Goal: Feedback & Contribution: Leave review/rating

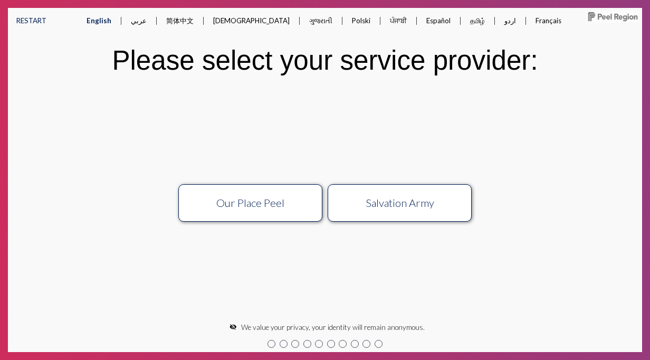
click at [247, 204] on div "Our Place Peel" at bounding box center [250, 202] width 129 height 13
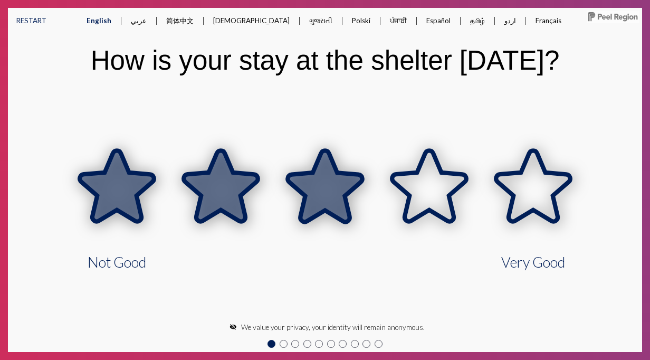
click at [343, 201] on icon at bounding box center [325, 186] width 74 height 71
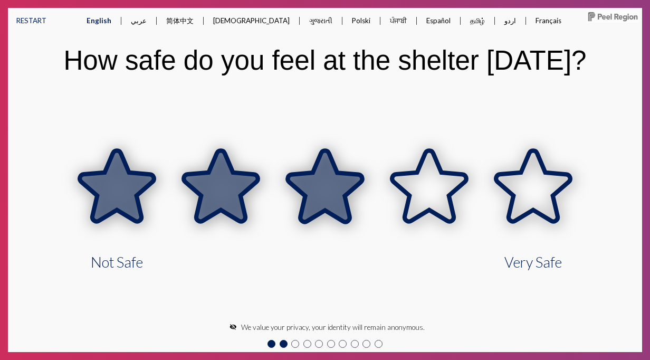
click at [343, 201] on icon at bounding box center [325, 186] width 74 height 71
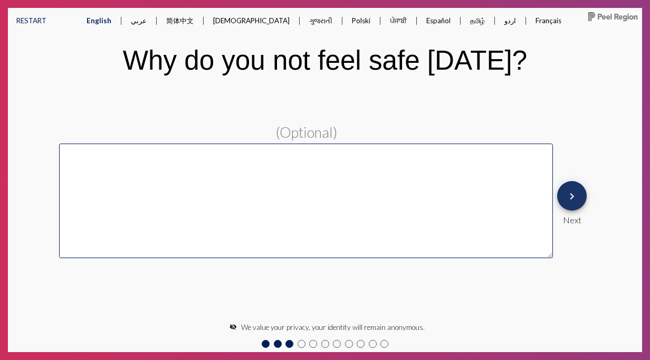
click at [584, 200] on button "keyboard_arrow_right" at bounding box center [572, 196] width 30 height 30
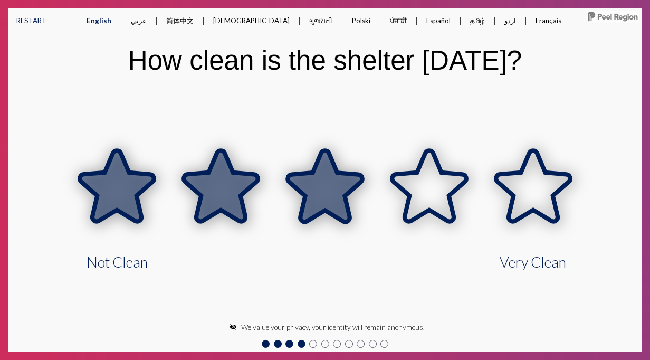
click at [343, 195] on icon at bounding box center [325, 186] width 74 height 71
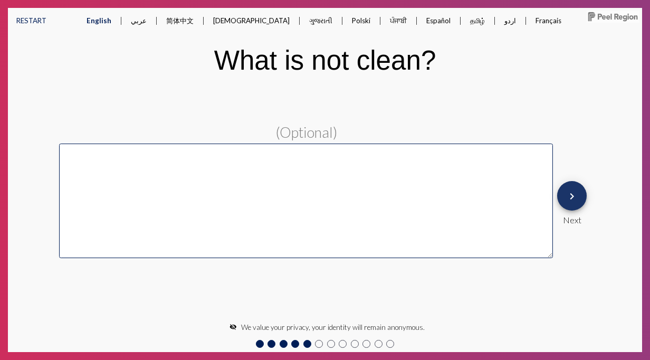
click at [580, 193] on button "keyboard_arrow_right" at bounding box center [572, 196] width 30 height 30
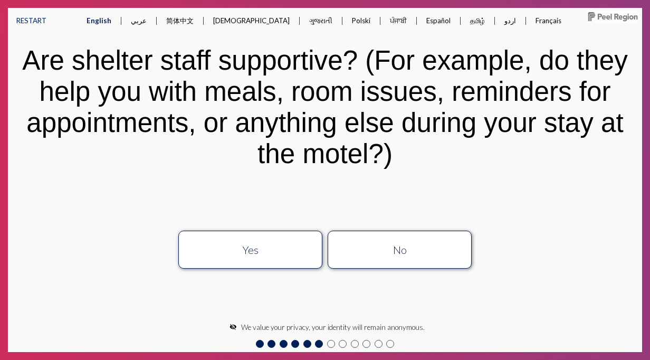
click at [281, 236] on button "Yes" at bounding box center [250, 249] width 144 height 38
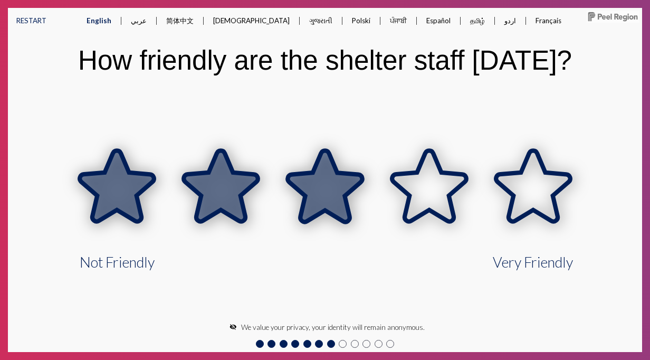
click at [305, 209] on icon at bounding box center [325, 186] width 74 height 71
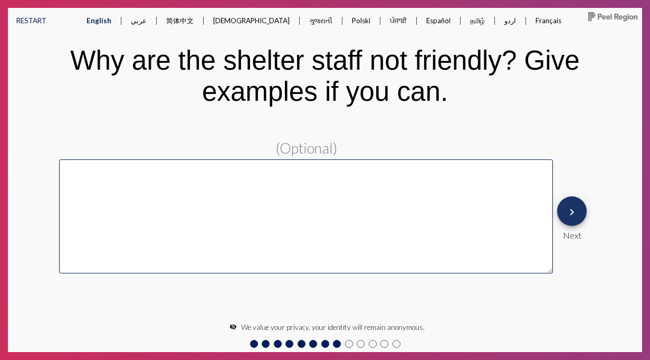
click at [576, 219] on span "keyboard_arrow_right" at bounding box center [571, 211] width 13 height 30
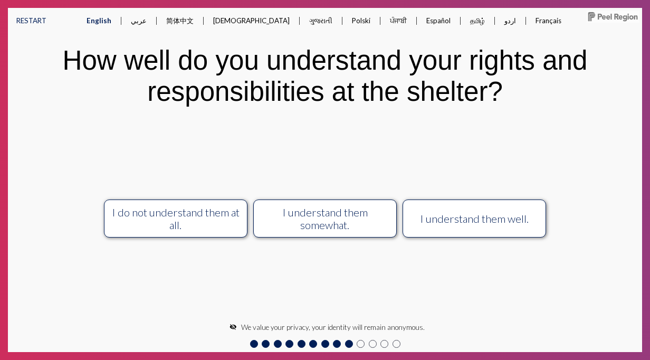
click at [317, 222] on div "I understand them somewhat." at bounding box center [325, 218] width 129 height 25
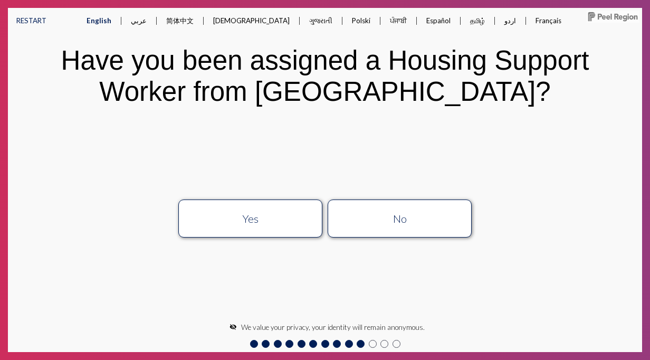
click at [262, 221] on div "Yes" at bounding box center [250, 218] width 129 height 13
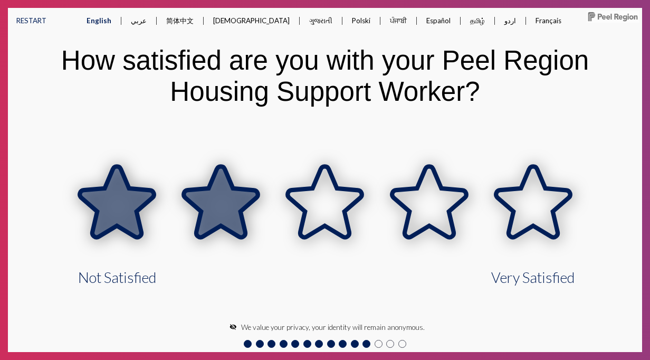
click at [262, 221] on icon at bounding box center [221, 203] width 104 height 104
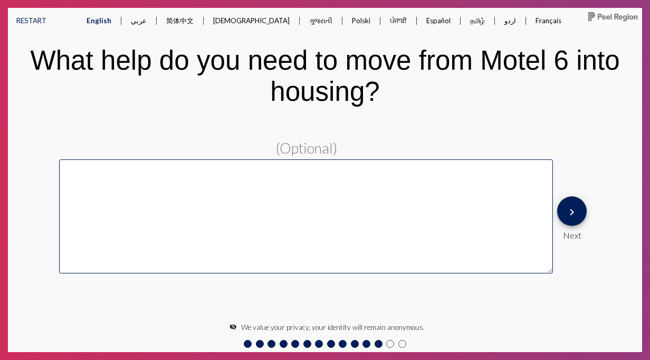
click at [580, 210] on button "keyboard_arrow_right" at bounding box center [572, 211] width 30 height 30
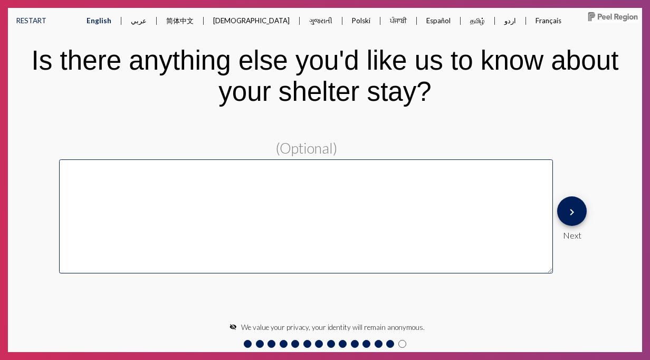
click at [576, 215] on mat-icon "keyboard_arrow_right" at bounding box center [571, 212] width 13 height 13
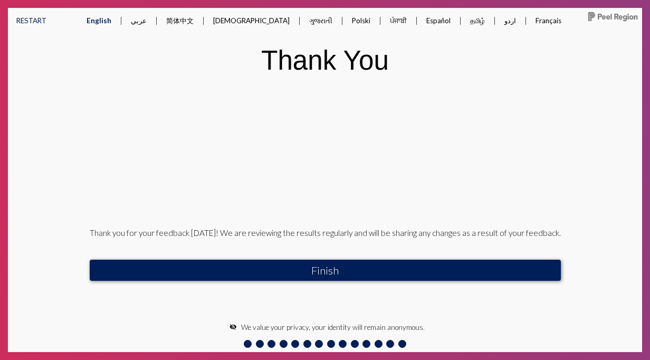
click at [292, 278] on button "Finish" at bounding box center [325, 269] width 471 height 21
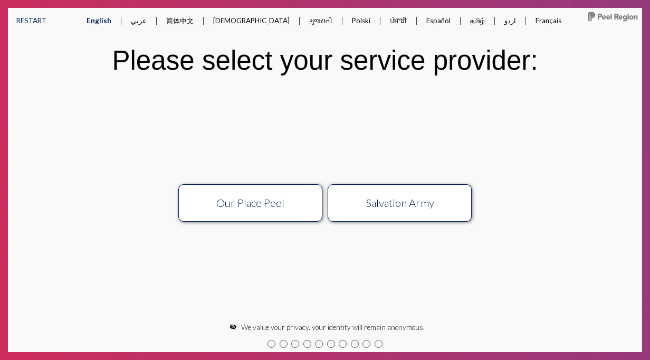
click at [405, 215] on button "Salvation Army" at bounding box center [400, 203] width 144 height 38
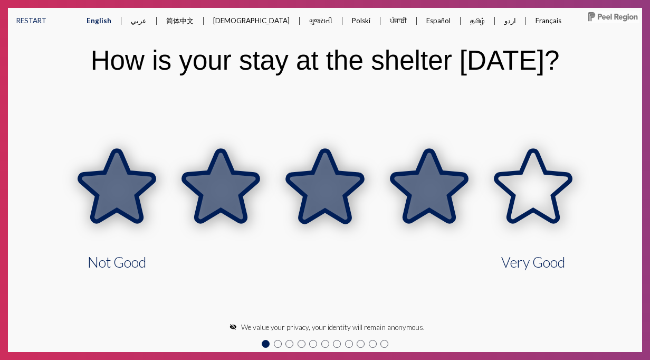
click at [405, 215] on icon at bounding box center [429, 186] width 74 height 71
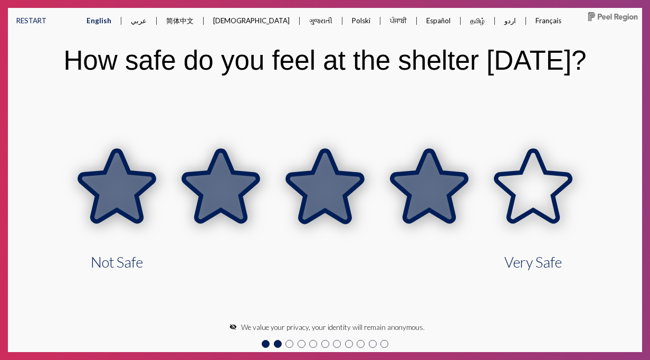
click at [405, 215] on icon at bounding box center [429, 186] width 74 height 71
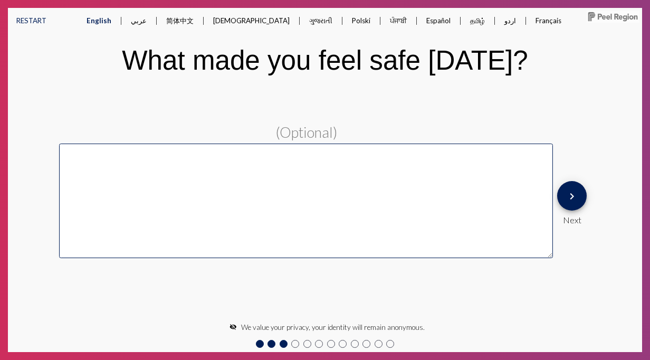
click at [583, 198] on button "keyboard_arrow_right" at bounding box center [572, 196] width 30 height 30
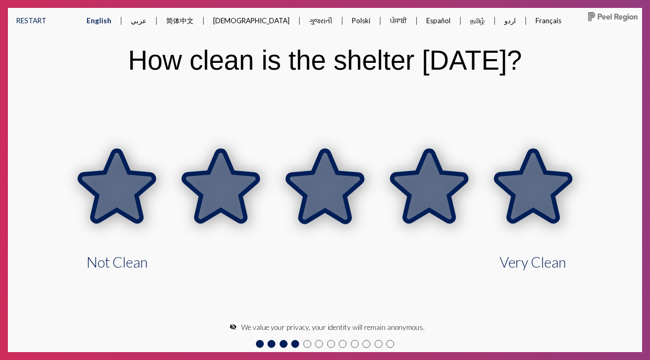
click at [583, 198] on icon at bounding box center [533, 187] width 104 height 104
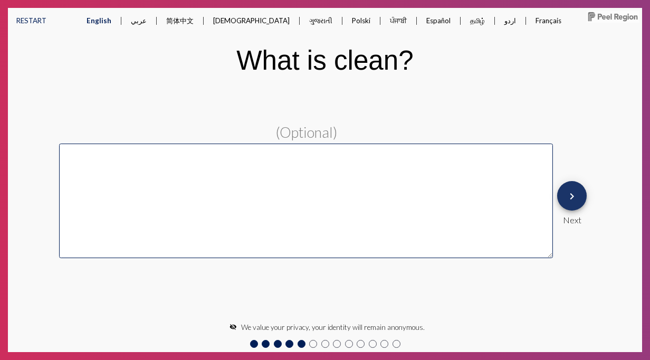
click at [583, 198] on button "keyboard_arrow_right" at bounding box center [572, 196] width 30 height 30
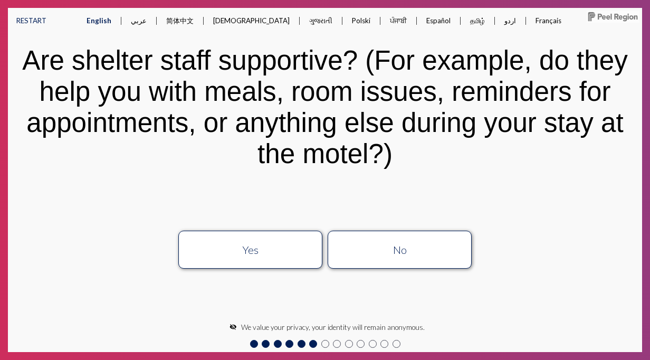
click at [287, 255] on div "Yes" at bounding box center [250, 249] width 129 height 13
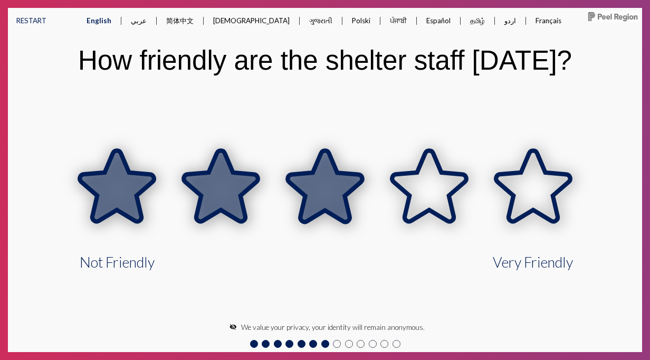
click at [362, 206] on icon at bounding box center [325, 187] width 104 height 104
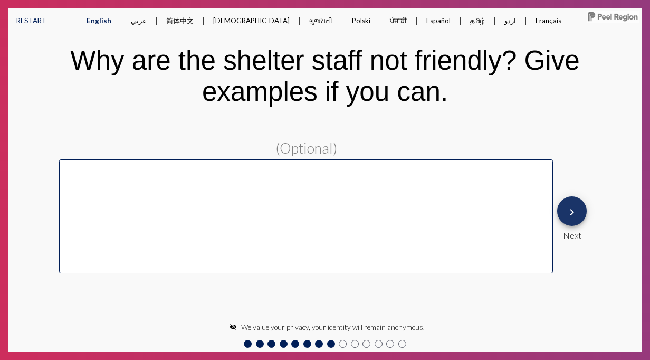
click at [577, 210] on mat-icon "keyboard_arrow_right" at bounding box center [571, 212] width 13 height 13
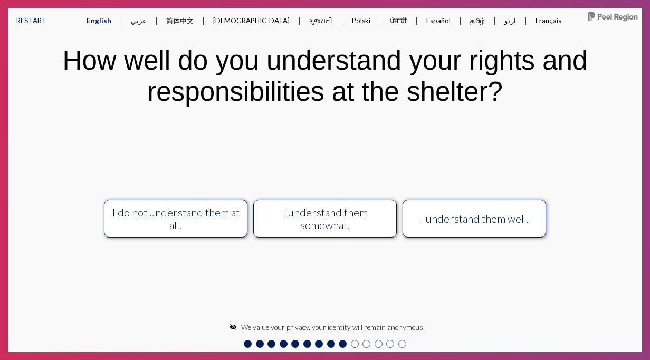
click at [158, 211] on div "I do not understand them at all." at bounding box center [175, 218] width 129 height 25
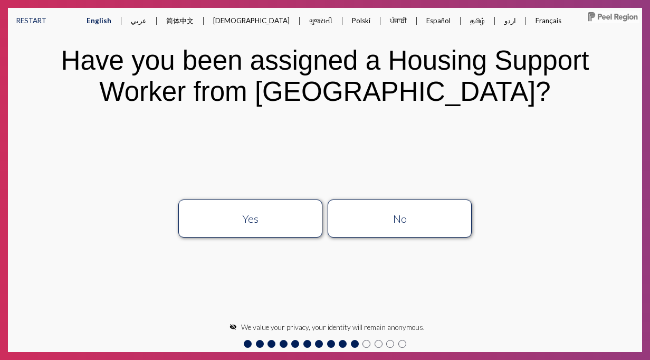
click at [235, 225] on button "Yes" at bounding box center [250, 218] width 144 height 38
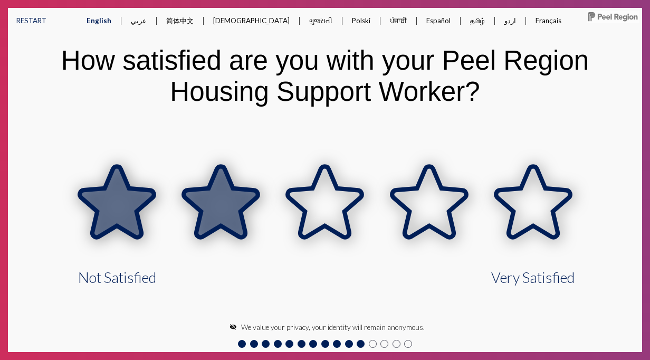
click at [235, 225] on icon at bounding box center [221, 201] width 74 height 71
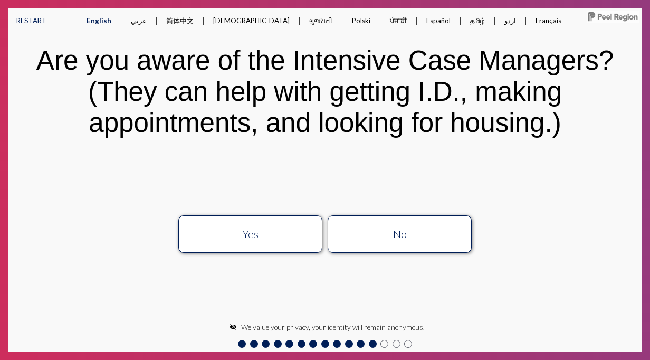
click at [270, 230] on div "Yes" at bounding box center [250, 233] width 129 height 13
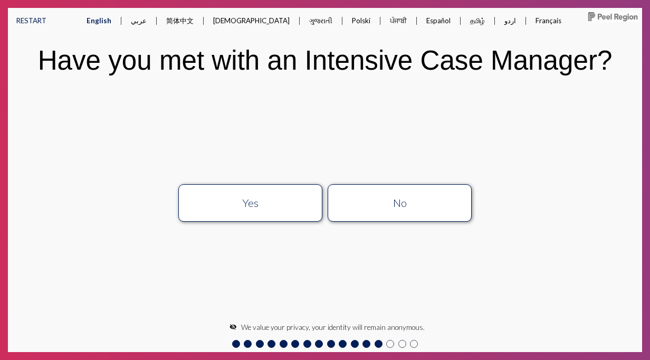
click at [268, 212] on button "Yes" at bounding box center [250, 203] width 144 height 38
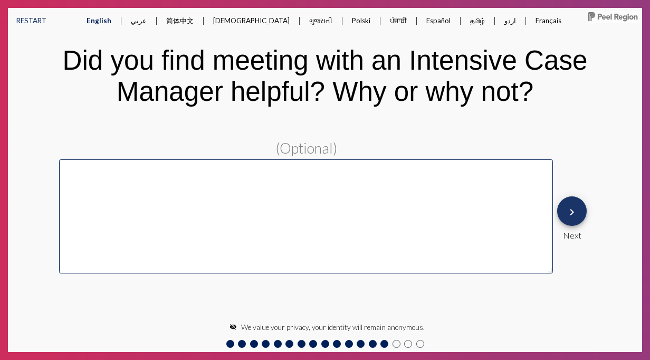
click at [574, 210] on mat-icon "keyboard_arrow_right" at bounding box center [571, 212] width 13 height 13
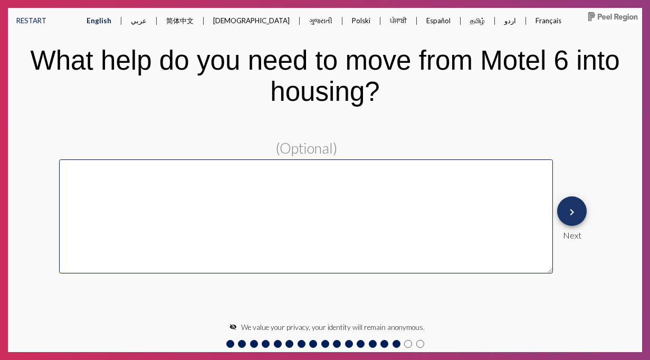
click at [574, 210] on mat-icon "keyboard_arrow_right" at bounding box center [571, 212] width 13 height 13
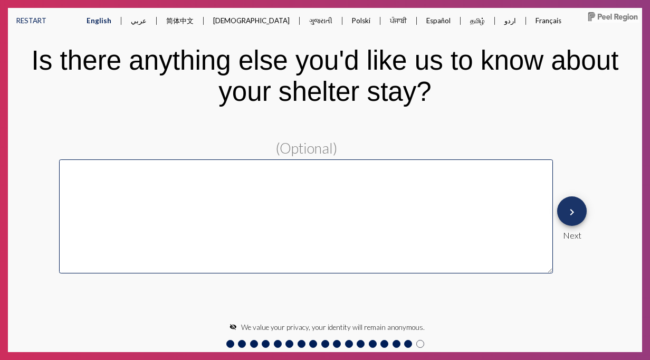
click at [574, 210] on mat-icon "keyboard_arrow_right" at bounding box center [571, 212] width 13 height 13
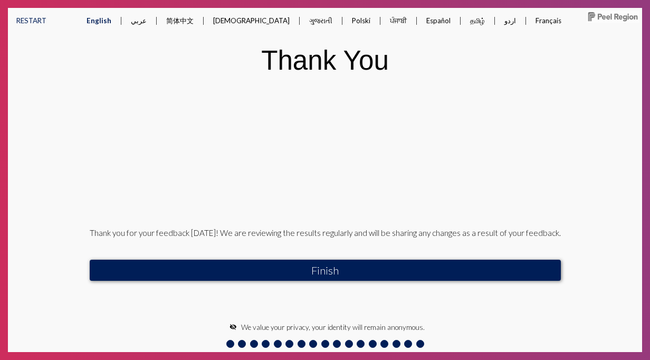
click at [321, 267] on button "Finish" at bounding box center [325, 269] width 471 height 21
